Goal: Information Seeking & Learning: Learn about a topic

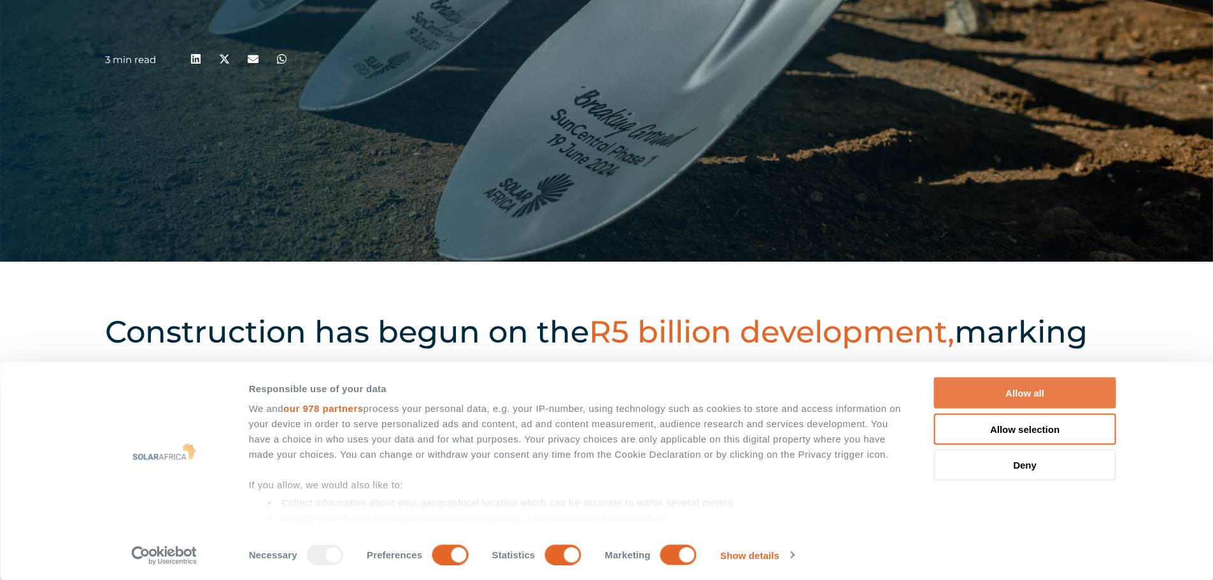
click at [1028, 387] on button "Allow all" at bounding box center [1025, 393] width 182 height 31
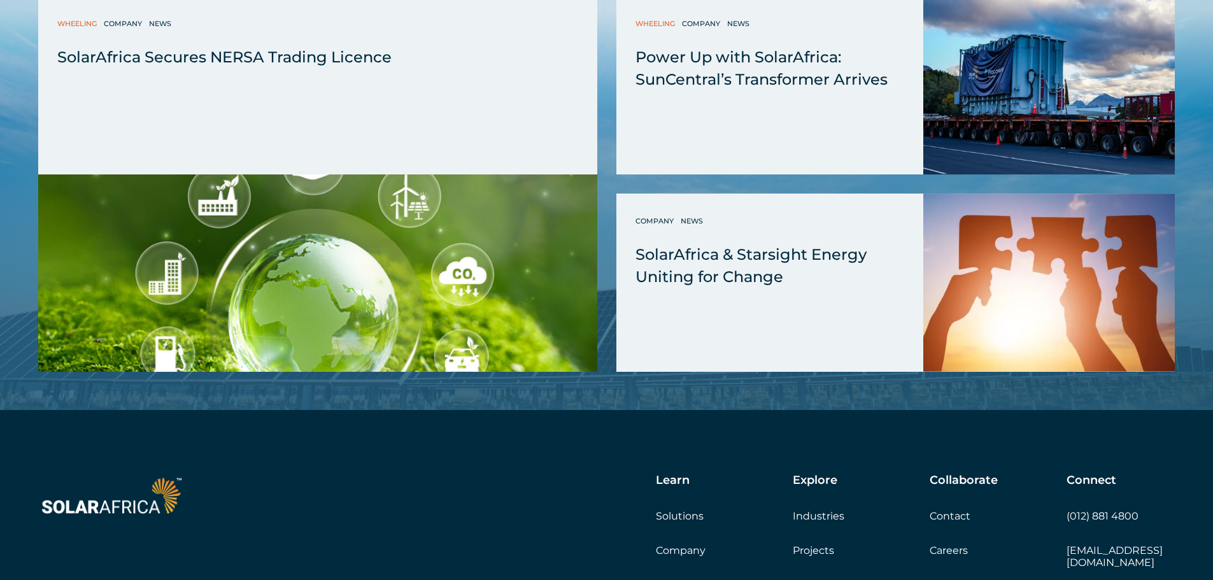
scroll to position [3567, 0]
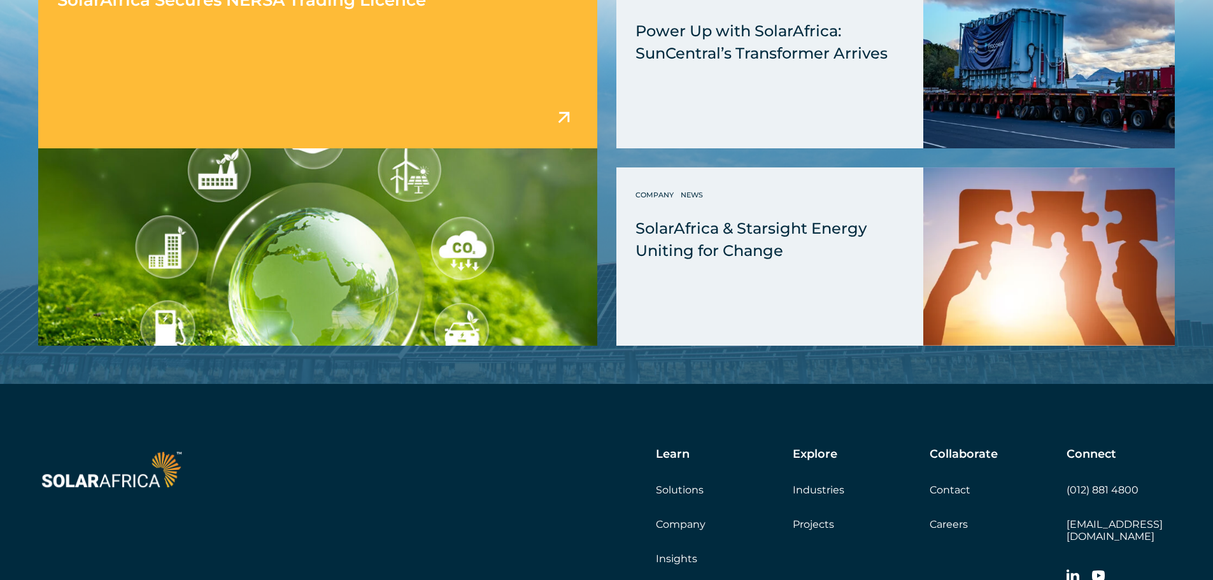
click at [413, 182] on img at bounding box center [317, 246] width 559 height 197
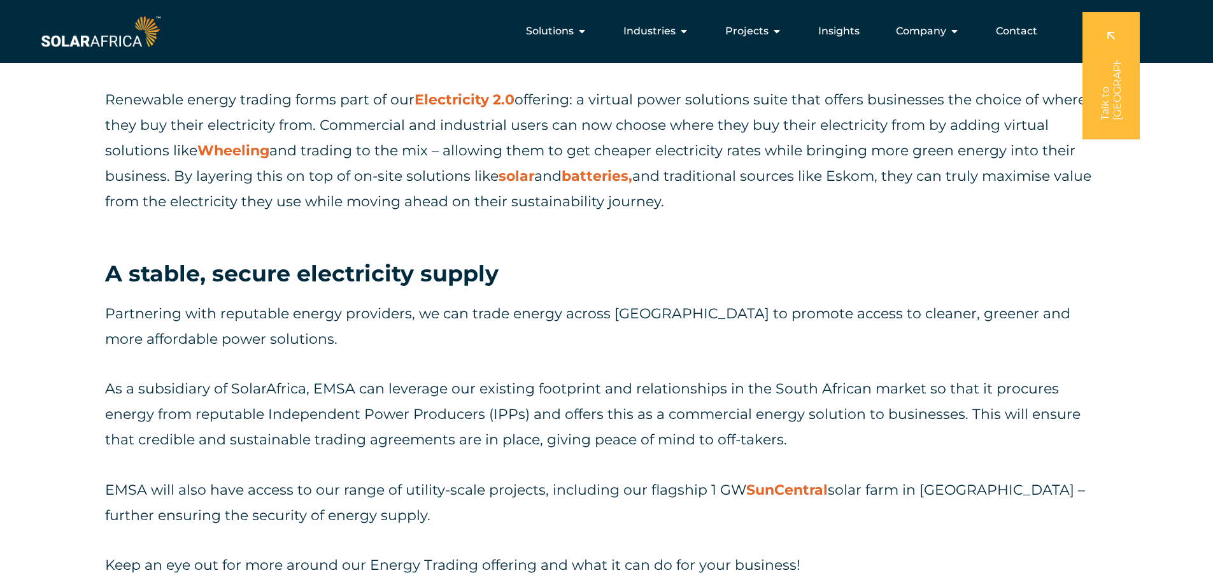
scroll to position [1019, 0]
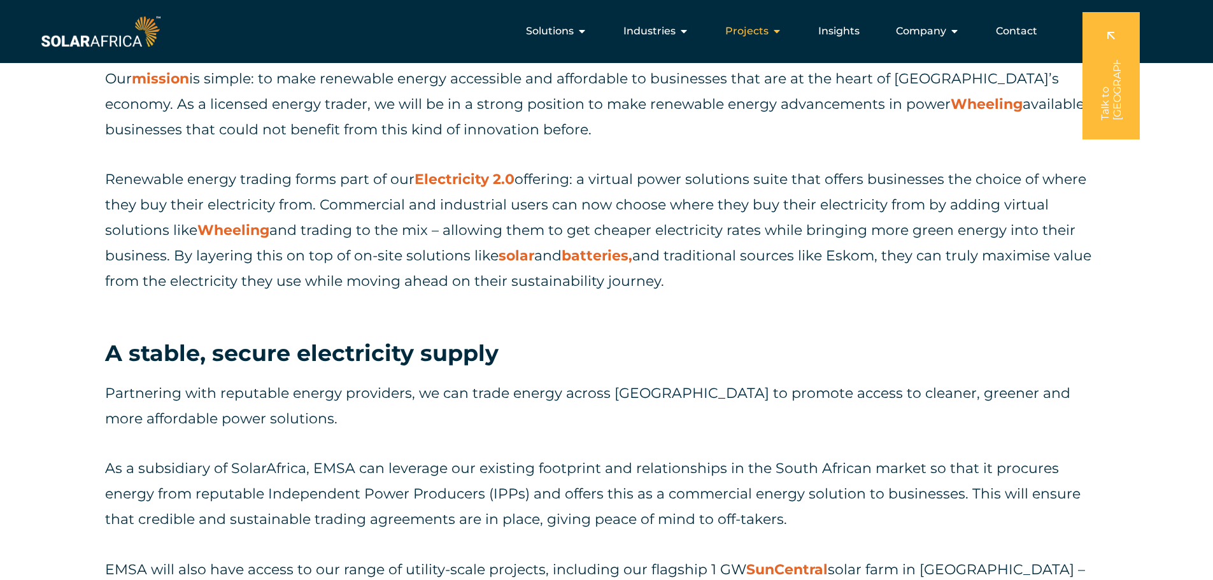
click at [747, 39] on div "Projects Close Projects Open Projects" at bounding box center [753, 30] width 77 height 25
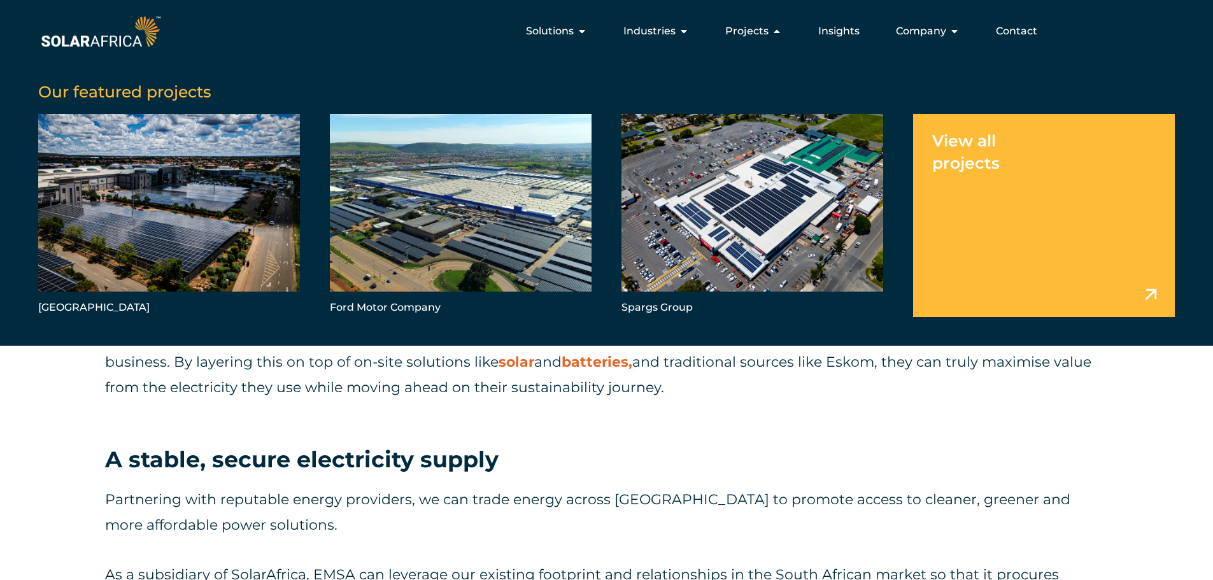
scroll to position [892, 0]
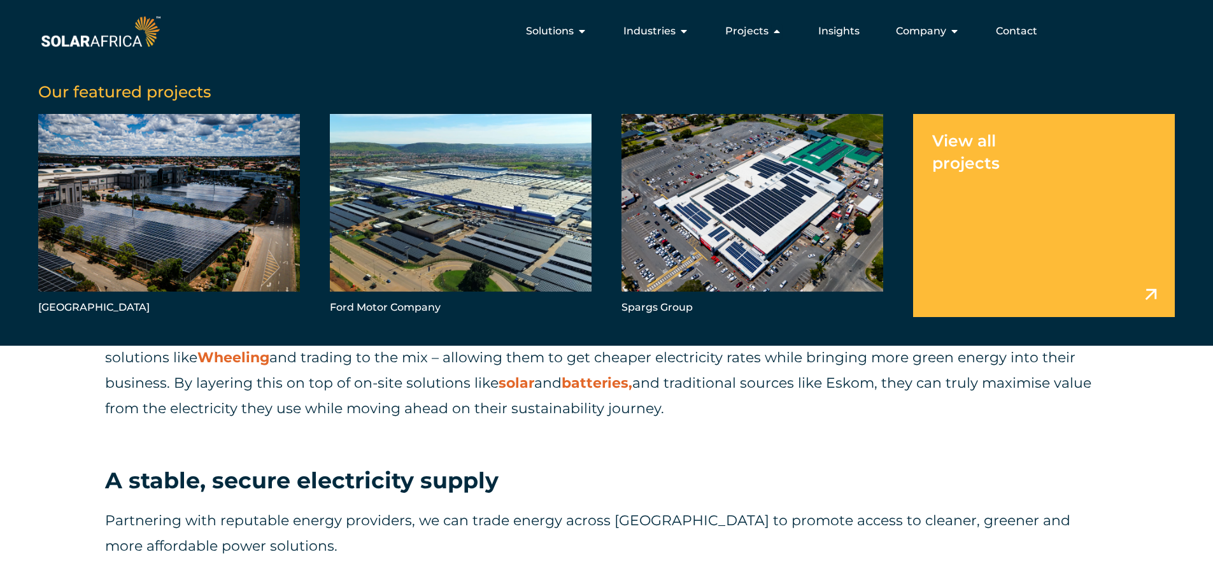
click at [1093, 242] on link "Menu" at bounding box center [1044, 215] width 262 height 203
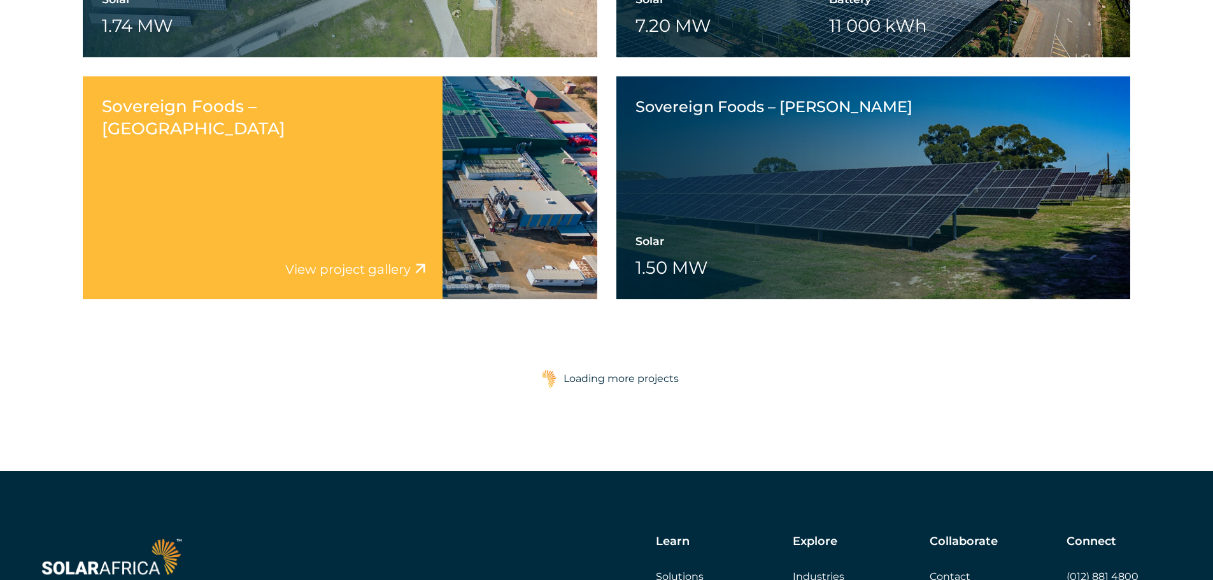
scroll to position [3198, 0]
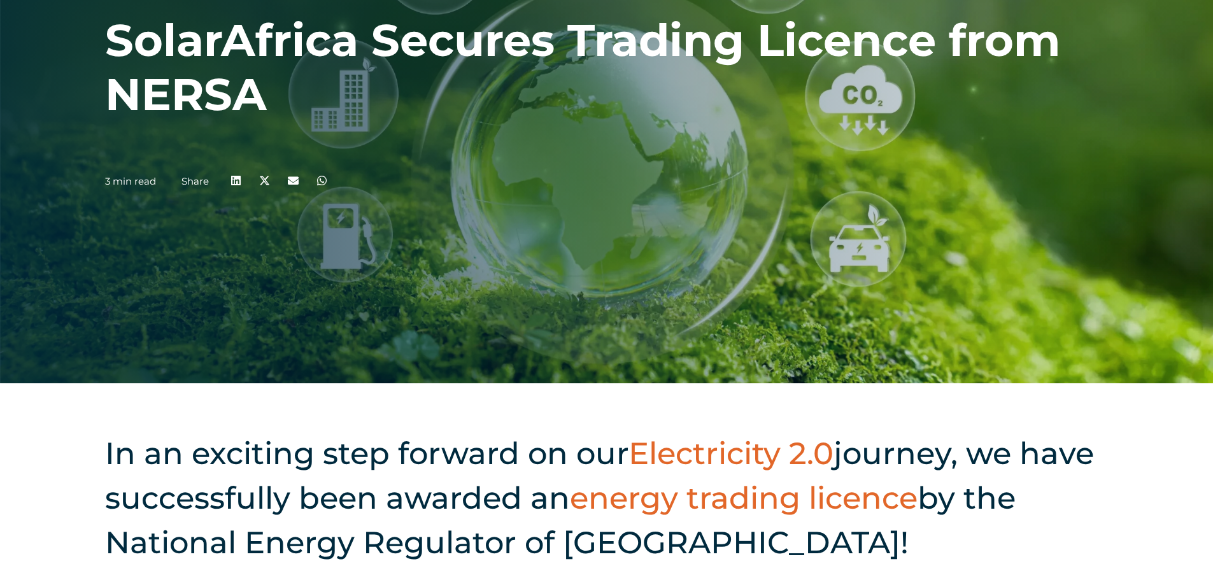
scroll to position [510, 0]
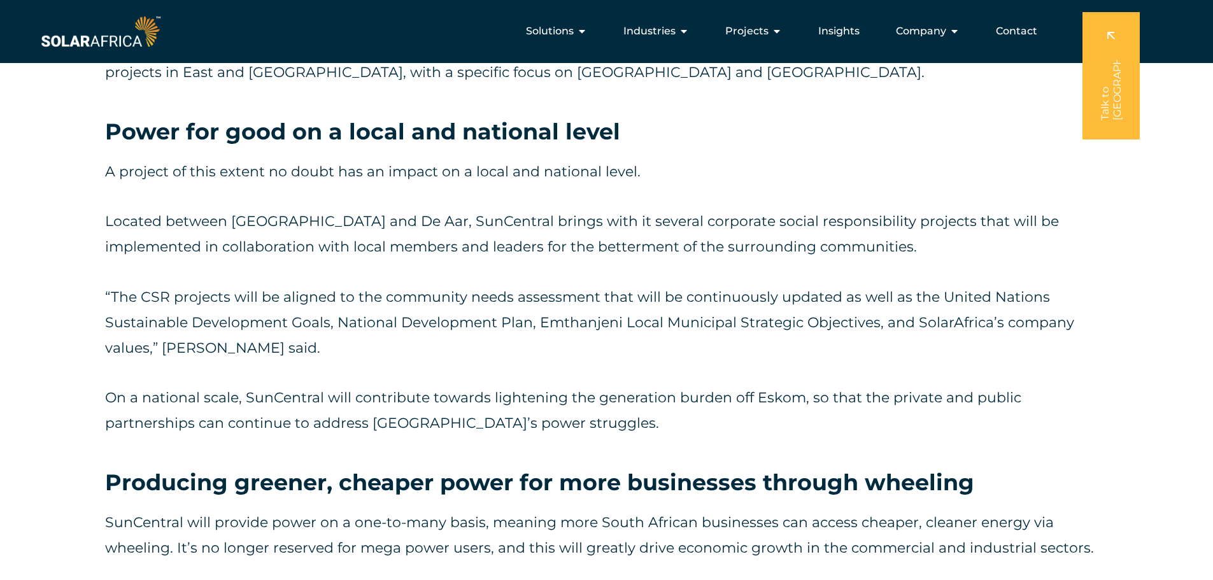
scroll to position [2229, 0]
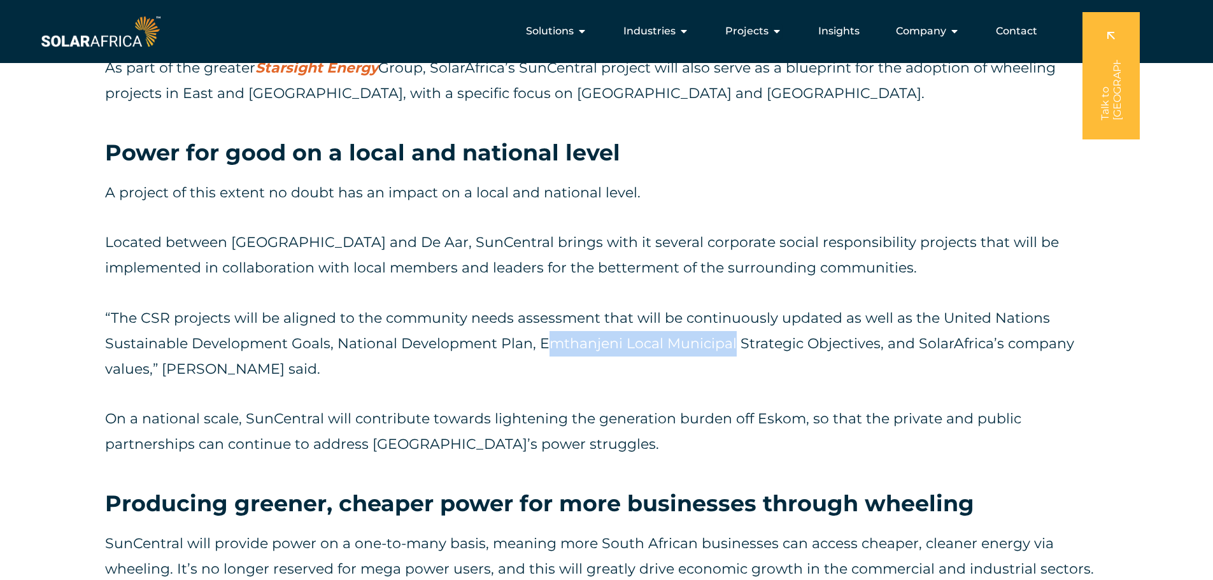
drag, startPoint x: 544, startPoint y: 340, endPoint x: 734, endPoint y: 343, distance: 190.5
click at [734, 343] on p "“The CSR projects will be aligned to the community needs assessment that will b…" at bounding box center [606, 344] width 1003 height 76
drag, startPoint x: 540, startPoint y: 342, endPoint x: 732, endPoint y: 350, distance: 192.5
click at [732, 350] on p "“The CSR projects will be aligned to the community needs assessment that will b…" at bounding box center [606, 344] width 1003 height 76
copy p "Emthanjeni Local Municipal"
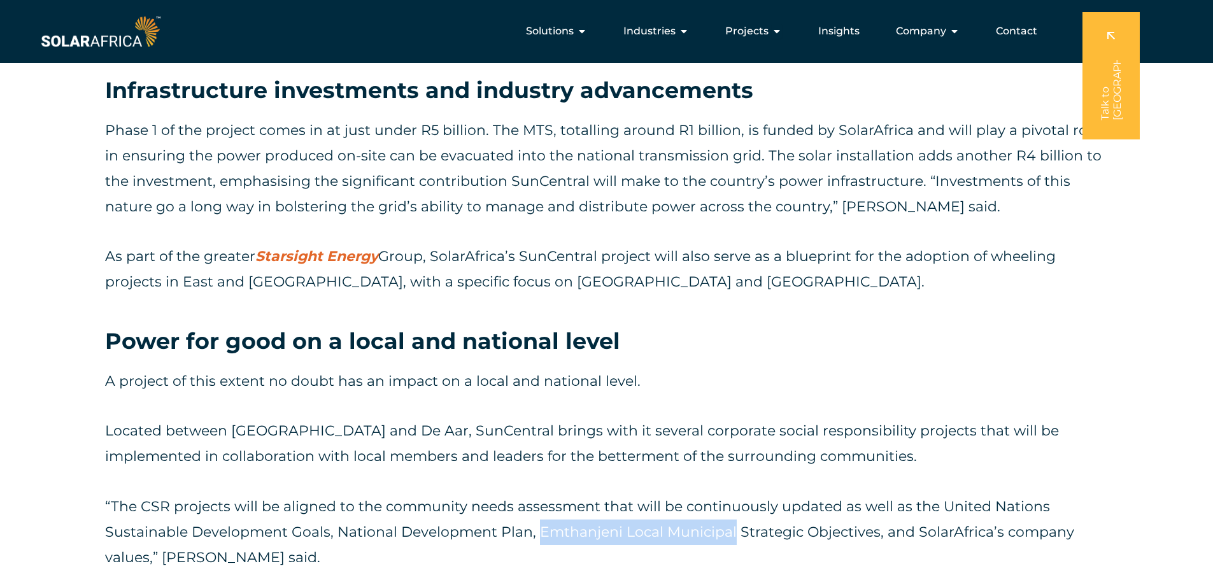
scroll to position [1773, 0]
